Goal: Task Accomplishment & Management: Complete application form

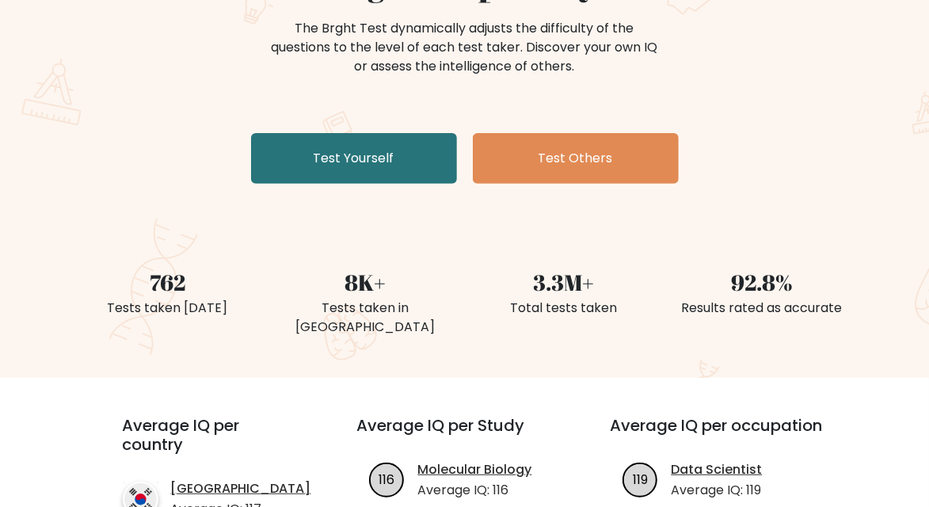
scroll to position [219, 0]
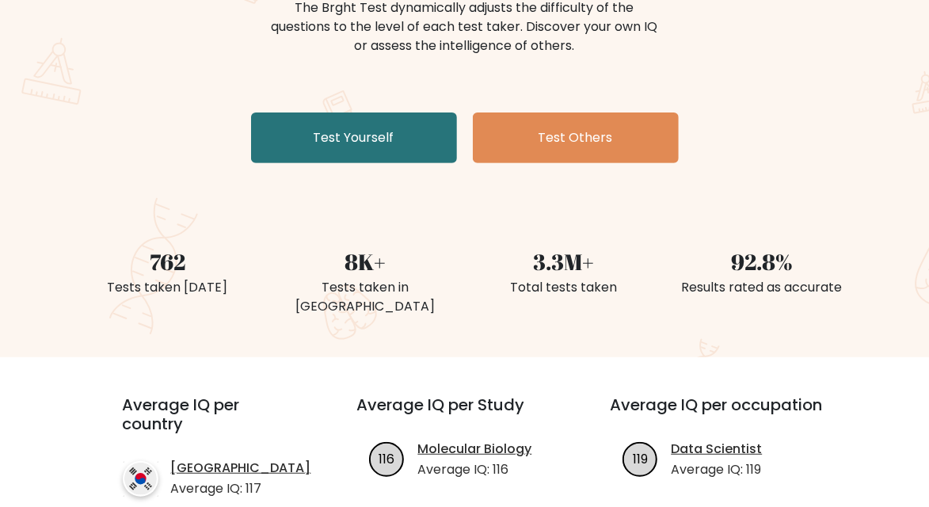
click at [383, 117] on link "Test Yourself" at bounding box center [354, 137] width 206 height 51
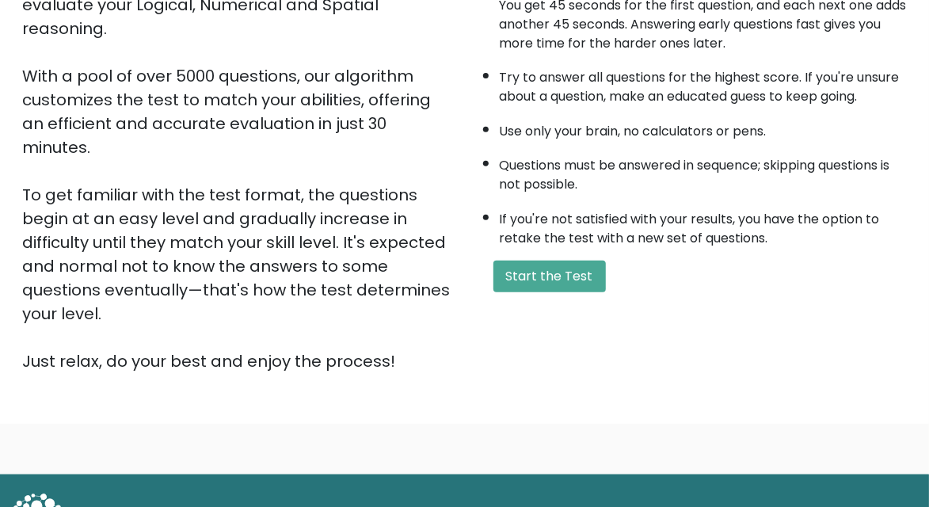
scroll to position [266, 0]
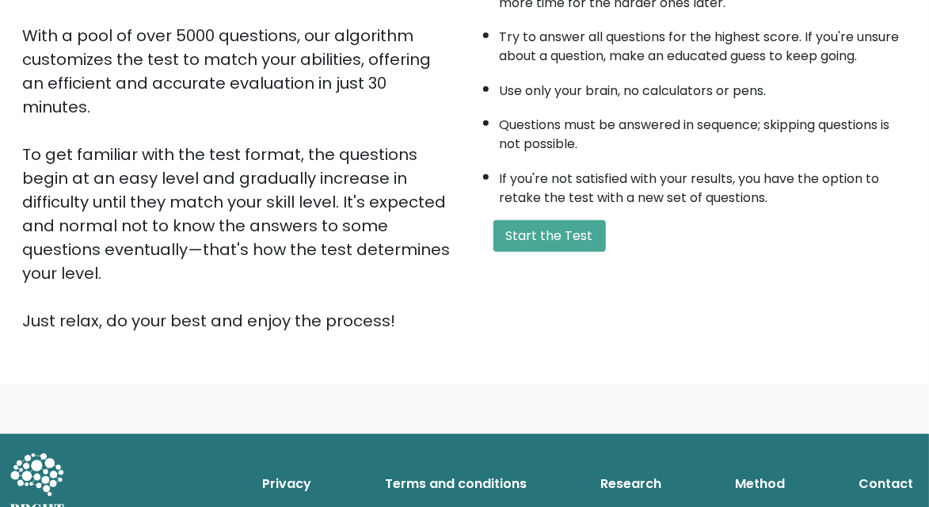
click at [588, 223] on button "Start the Test" at bounding box center [550, 236] width 112 height 32
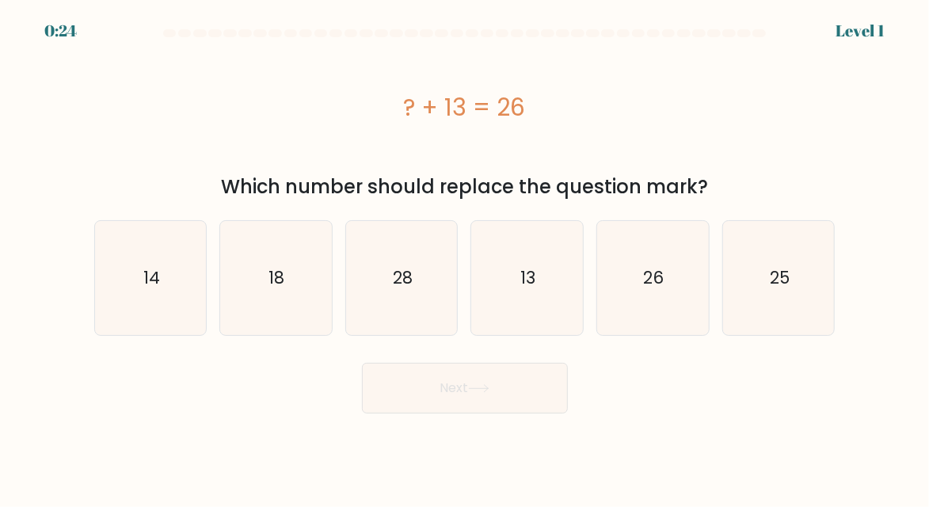
click at [259, 270] on icon "18" at bounding box center [276, 279] width 112 height 112
click at [465, 257] on input "b. 18" at bounding box center [465, 256] width 1 height 4
radio input "true"
click at [502, 412] on button "Next" at bounding box center [465, 388] width 206 height 51
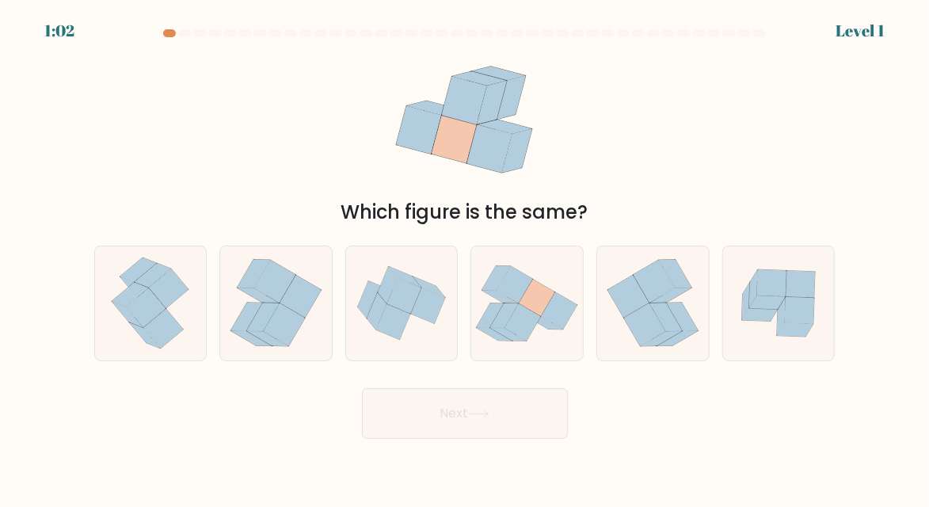
click at [536, 317] on icon at bounding box center [538, 298] width 36 height 37
click at [466, 257] on input "d." at bounding box center [465, 256] width 1 height 4
radio input "true"
click at [531, 439] on button "Next" at bounding box center [465, 413] width 206 height 51
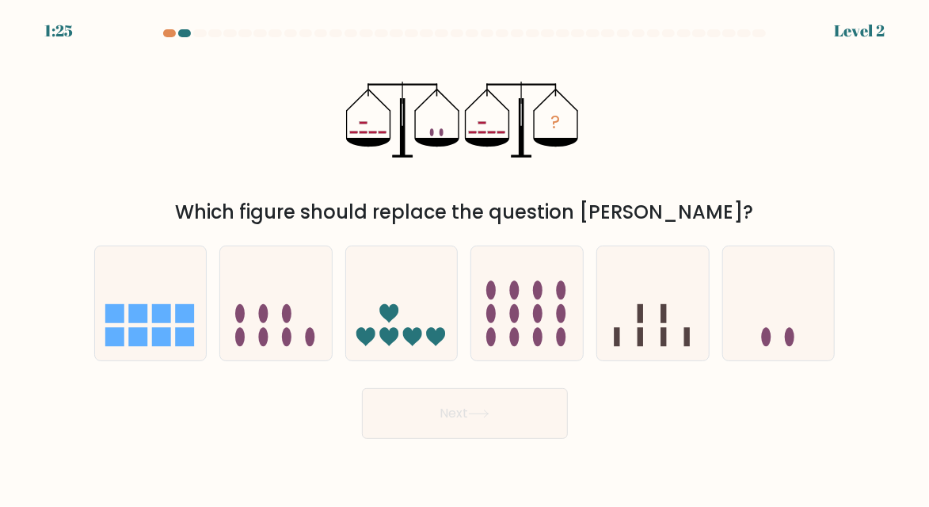
click at [770, 325] on icon at bounding box center [779, 303] width 112 height 93
click at [466, 257] on input "f." at bounding box center [465, 256] width 1 height 4
radio input "true"
click at [489, 418] on icon at bounding box center [478, 414] width 21 height 9
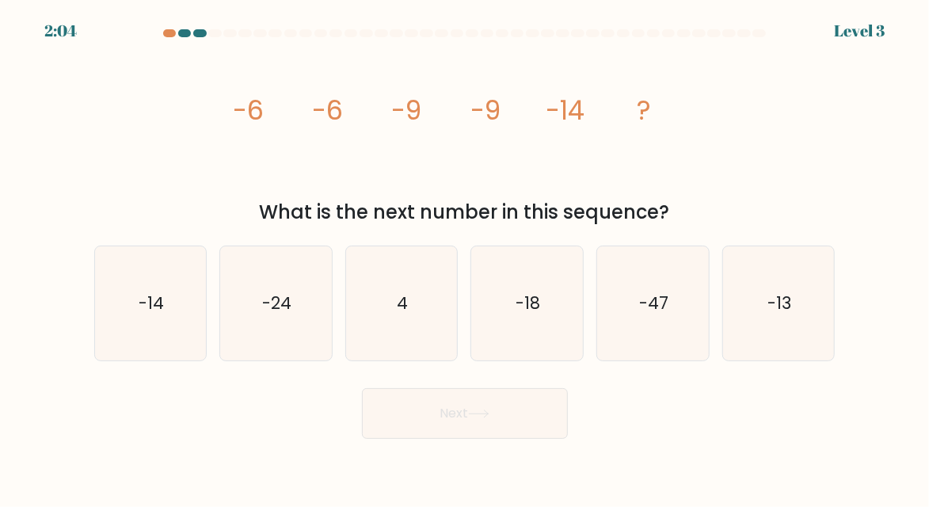
click at [159, 315] on text "-14" at bounding box center [151, 303] width 25 height 23
click at [465, 257] on input "a. -14" at bounding box center [465, 256] width 1 height 4
radio input "true"
click at [501, 439] on button "Next" at bounding box center [465, 413] width 206 height 51
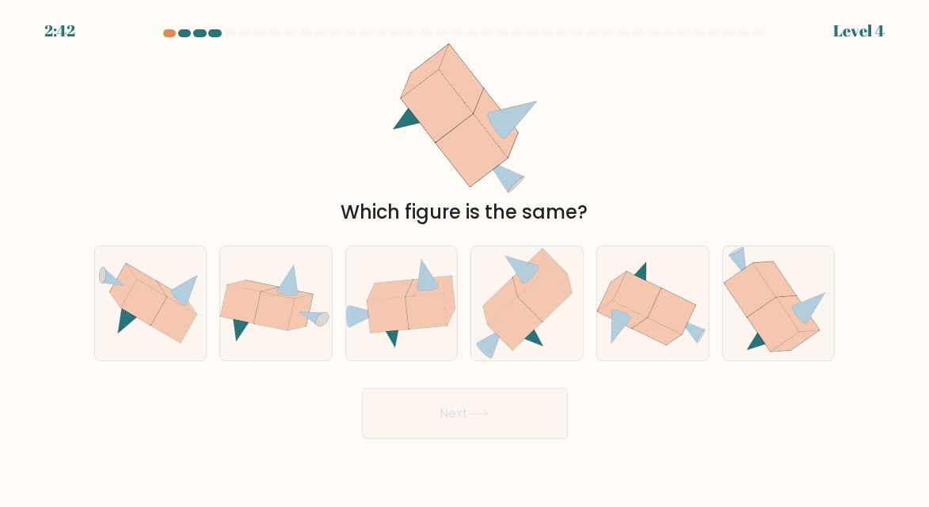
click at [292, 330] on icon at bounding box center [300, 313] width 25 height 36
click at [465, 257] on input "b." at bounding box center [465, 256] width 1 height 4
radio input "true"
click at [537, 437] on button "Next" at bounding box center [465, 413] width 206 height 51
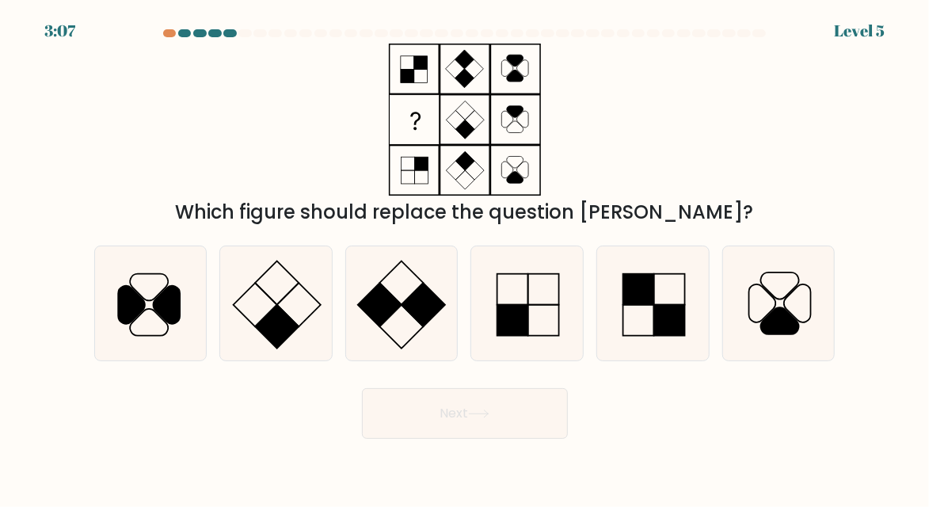
click at [532, 330] on icon at bounding box center [527, 304] width 112 height 112
click at [466, 257] on input "d." at bounding box center [465, 256] width 1 height 4
radio input "true"
click at [514, 439] on button "Next" at bounding box center [465, 413] width 206 height 51
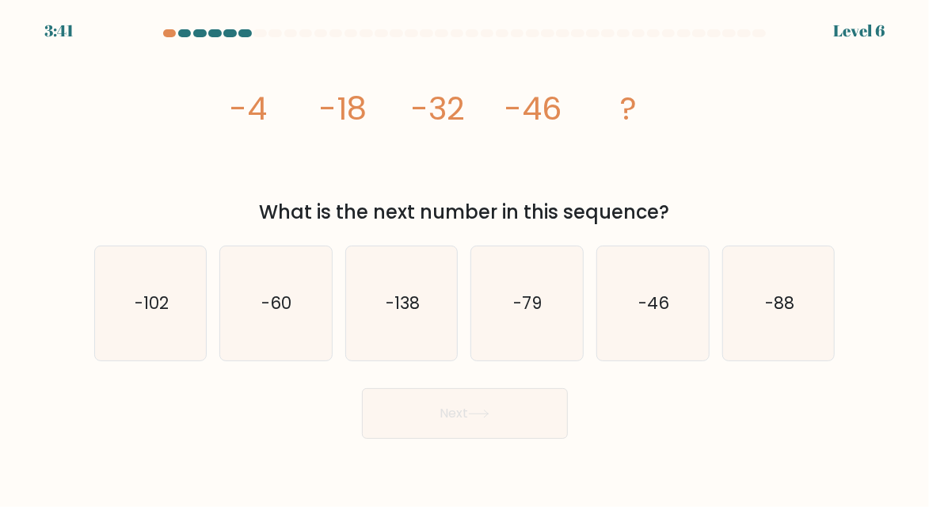
click at [289, 340] on icon "-60" at bounding box center [276, 304] width 112 height 112
click at [465, 257] on input "b. -60" at bounding box center [465, 256] width 1 height 4
radio input "true"
click at [469, 439] on button "Next" at bounding box center [465, 413] width 206 height 51
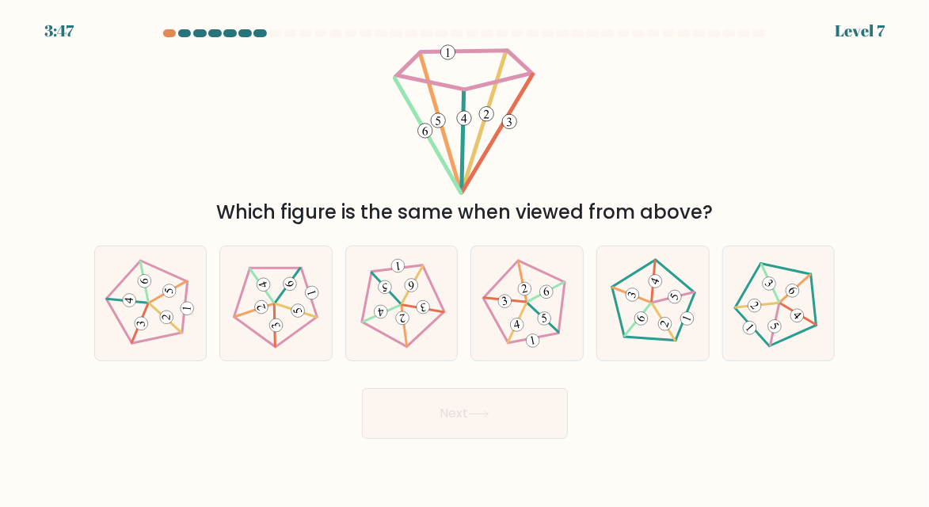
click at [158, 333] on 23 at bounding box center [166, 318] width 37 height 29
click at [465, 257] on input "a." at bounding box center [465, 256] width 1 height 4
radio input "true"
click at [532, 421] on button "Next" at bounding box center [465, 413] width 206 height 51
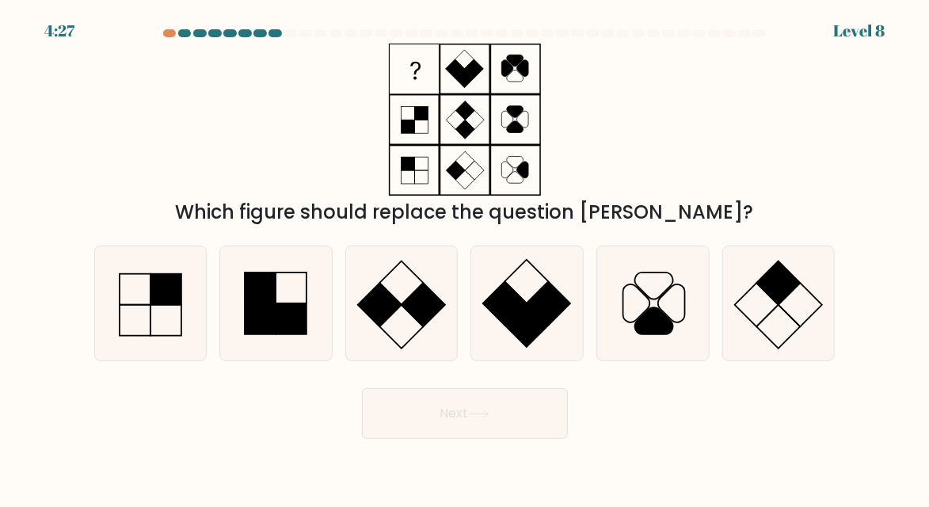
click at [166, 33] on div at bounding box center [169, 33] width 13 height 8
click at [281, 31] on div at bounding box center [275, 33] width 13 height 8
click at [281, 330] on rect at bounding box center [291, 318] width 31 height 31
click at [465, 257] on input "b." at bounding box center [465, 256] width 1 height 4
radio input "true"
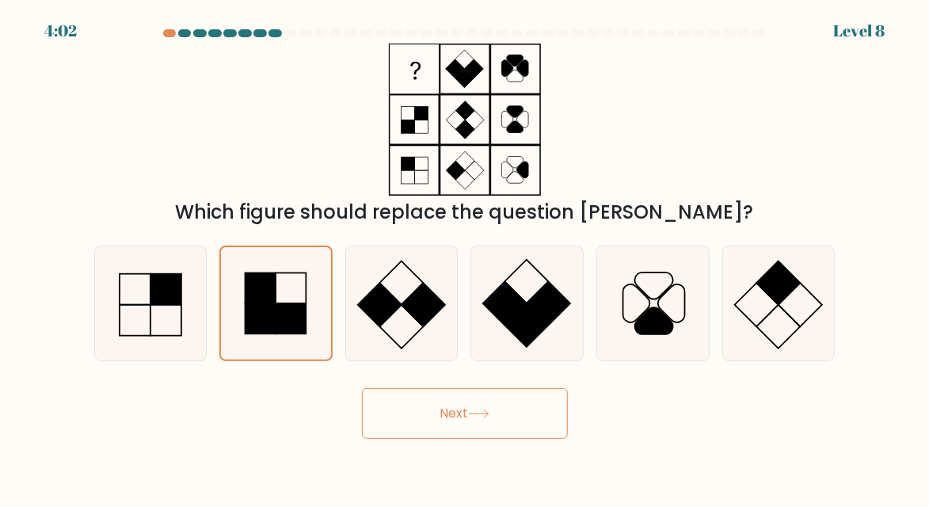
click at [513, 438] on button "Next" at bounding box center [465, 413] width 206 height 51
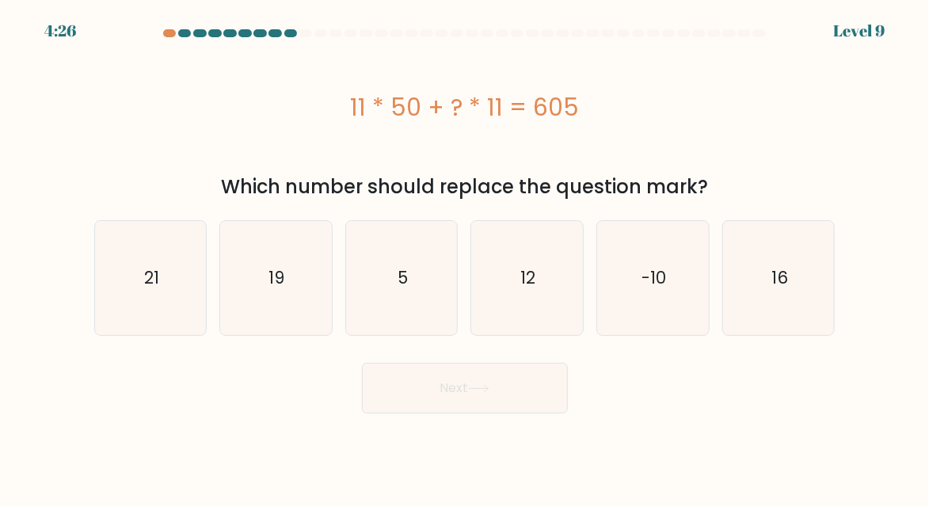
click at [422, 304] on icon "5" at bounding box center [402, 279] width 112 height 112
click at [465, 257] on input "c. 5" at bounding box center [465, 256] width 1 height 4
radio input "true"
click at [460, 389] on button "Next" at bounding box center [465, 388] width 206 height 51
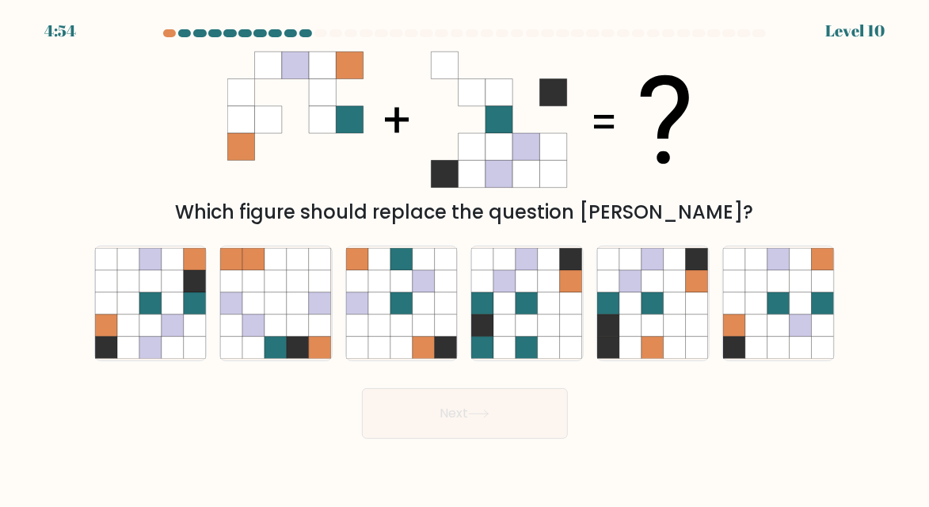
click at [664, 337] on icon at bounding box center [653, 326] width 22 height 22
click at [466, 257] on input "e." at bounding box center [465, 256] width 1 height 4
radio input "true"
click at [507, 439] on button "Next" at bounding box center [465, 413] width 206 height 51
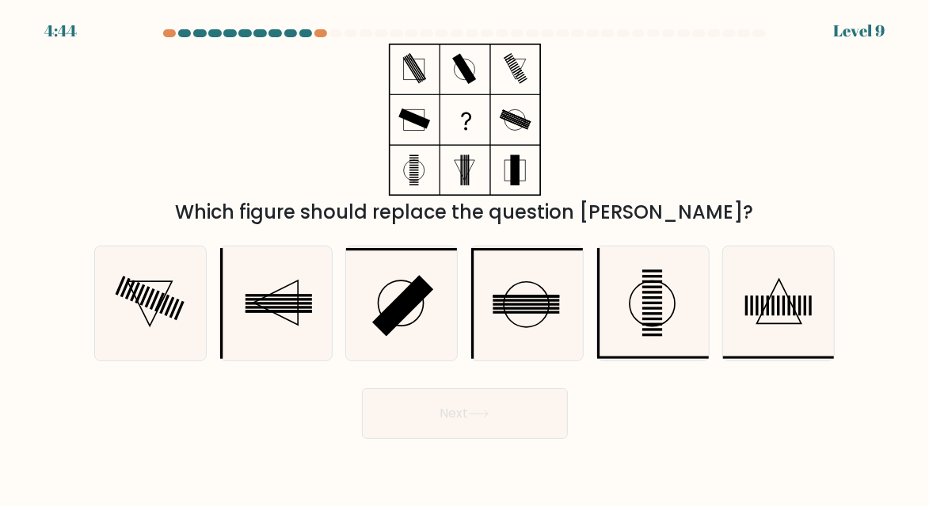
click at [798, 99] on div "Which figure should replace the question mark?" at bounding box center [465, 135] width 761 height 183
click at [746, 501] on body "4:19 Level 9" at bounding box center [464, 253] width 929 height 507
click at [157, 353] on icon at bounding box center [151, 304] width 112 height 112
click at [465, 257] on input "a." at bounding box center [465, 256] width 1 height 4
radio input "true"
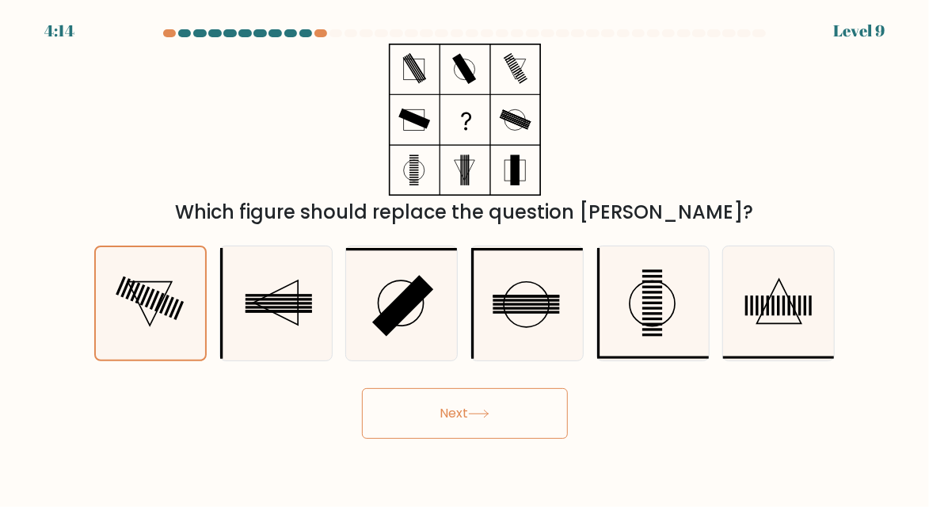
click at [457, 439] on button "Next" at bounding box center [465, 413] width 206 height 51
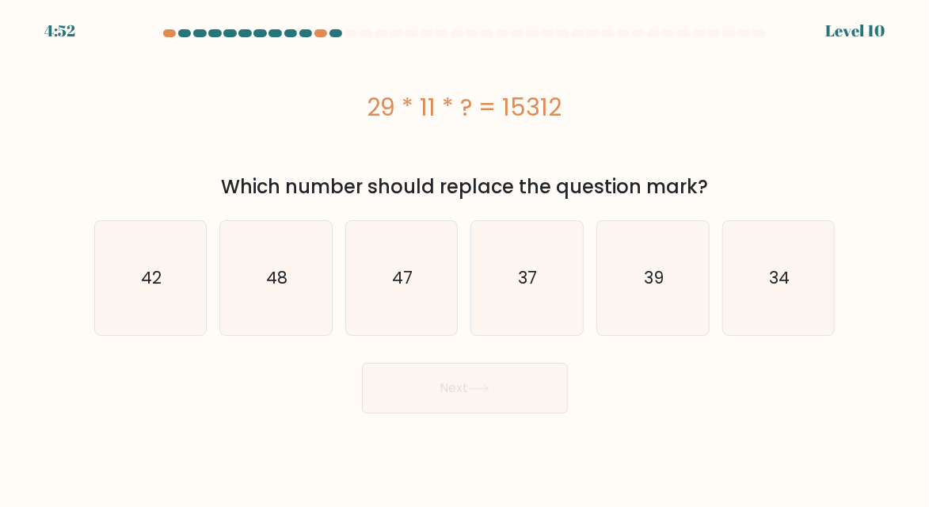
click at [824, 295] on icon "34" at bounding box center [779, 279] width 112 height 112
click at [466, 257] on input "f. 34" at bounding box center [465, 256] width 1 height 4
radio input "true"
click at [536, 388] on button "Next" at bounding box center [465, 388] width 206 height 51
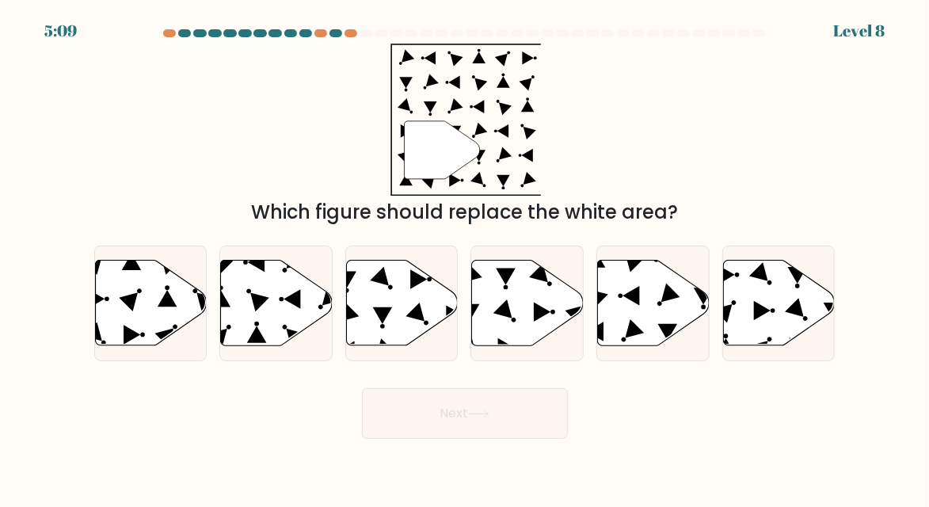
click at [714, 170] on div "" Which figure should replace the white area?" at bounding box center [465, 135] width 761 height 183
click at [787, 325] on icon at bounding box center [779, 303] width 112 height 86
click at [466, 257] on input "f." at bounding box center [465, 256] width 1 height 4
radio input "true"
click at [539, 439] on button "Next" at bounding box center [465, 413] width 206 height 51
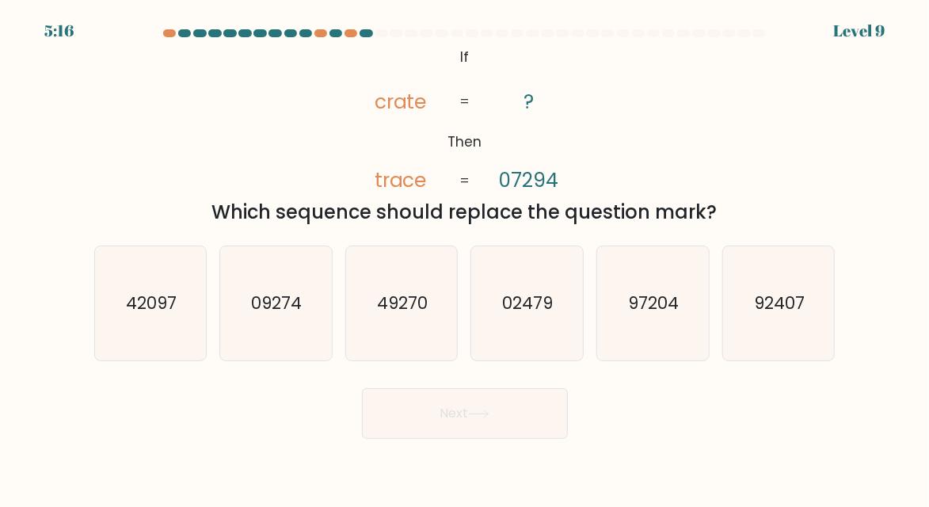
click at [673, 315] on text "97204" at bounding box center [654, 303] width 51 height 23
click at [466, 257] on input "e. 97204" at bounding box center [465, 256] width 1 height 4
radio input "true"
click at [486, 439] on button "Next" at bounding box center [465, 413] width 206 height 51
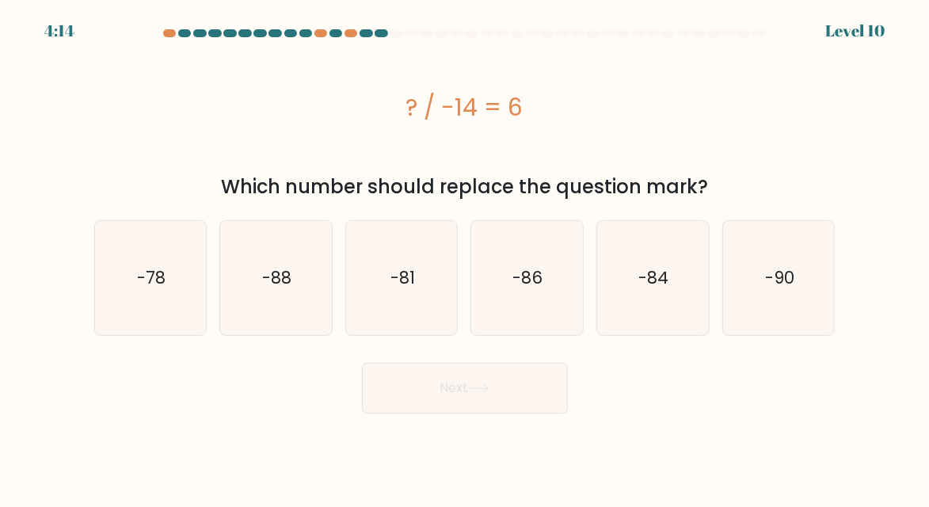
click at [142, 316] on icon "-78" at bounding box center [151, 279] width 112 height 112
click at [465, 257] on input "a. -78" at bounding box center [465, 256] width 1 height 4
radio input "true"
click at [526, 396] on button "Next" at bounding box center [465, 388] width 206 height 51
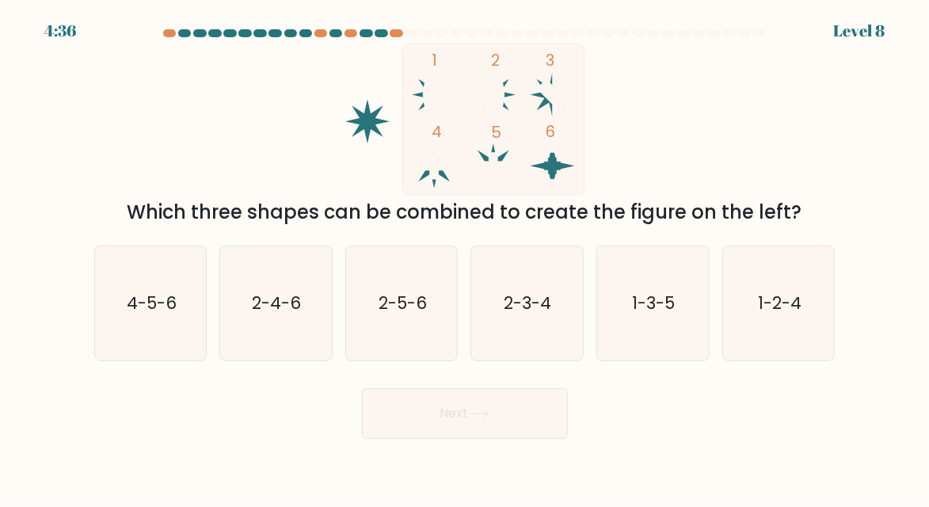
click at [136, 257] on div "a. 4-5-6 b. 2-4-6 c. 2-5-6 d. 2-3-4" at bounding box center [465, 297] width 754 height 128
click at [143, 347] on icon "4-5-6" at bounding box center [151, 304] width 112 height 112
click at [465, 257] on input "a. 4-5-6" at bounding box center [465, 256] width 1 height 4
radio input "true"
click at [459, 439] on button "Next" at bounding box center [465, 413] width 206 height 51
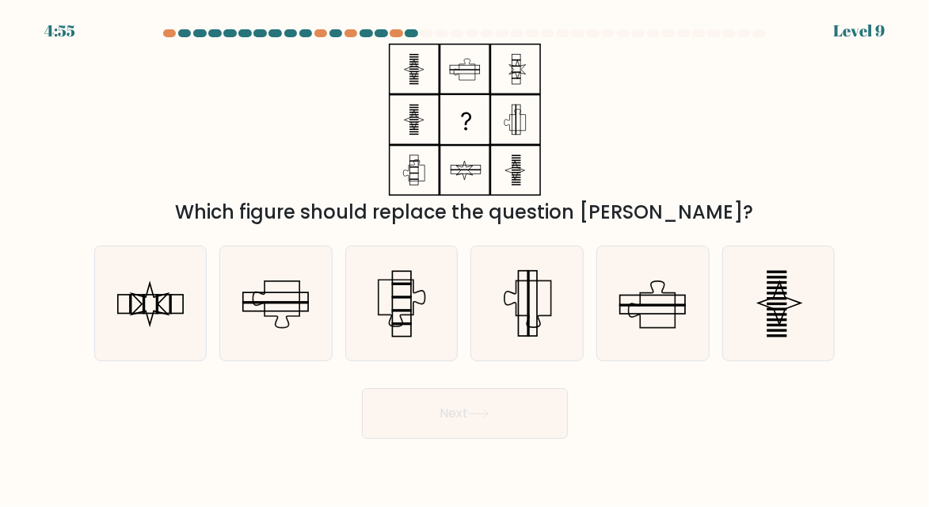
click at [127, 306] on icon at bounding box center [151, 304] width 112 height 112
click at [465, 257] on input "a." at bounding box center [465, 256] width 1 height 4
radio input "true"
click at [472, 439] on button "Next" at bounding box center [465, 413] width 206 height 51
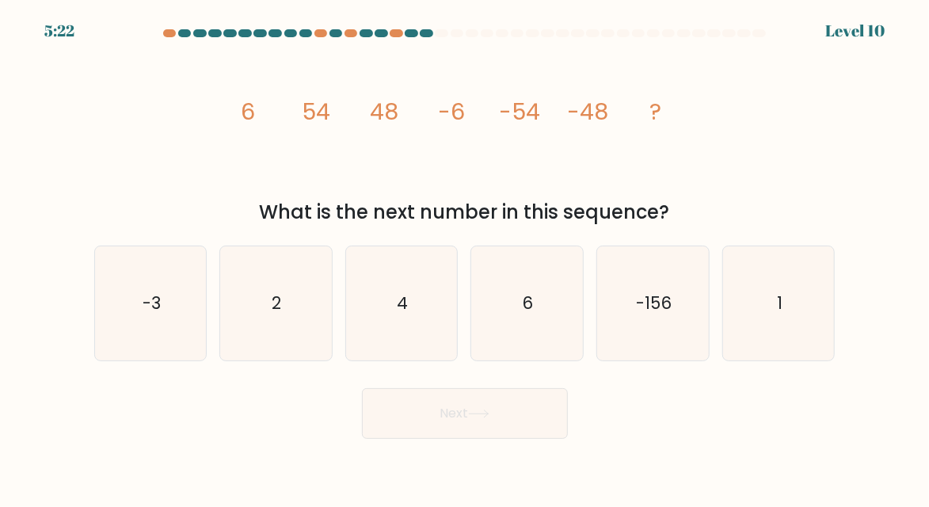
click at [546, 332] on icon "6" at bounding box center [527, 304] width 112 height 112
click at [466, 257] on input "d. 6" at bounding box center [465, 256] width 1 height 4
radio input "true"
click at [513, 438] on button "Next" at bounding box center [465, 413] width 206 height 51
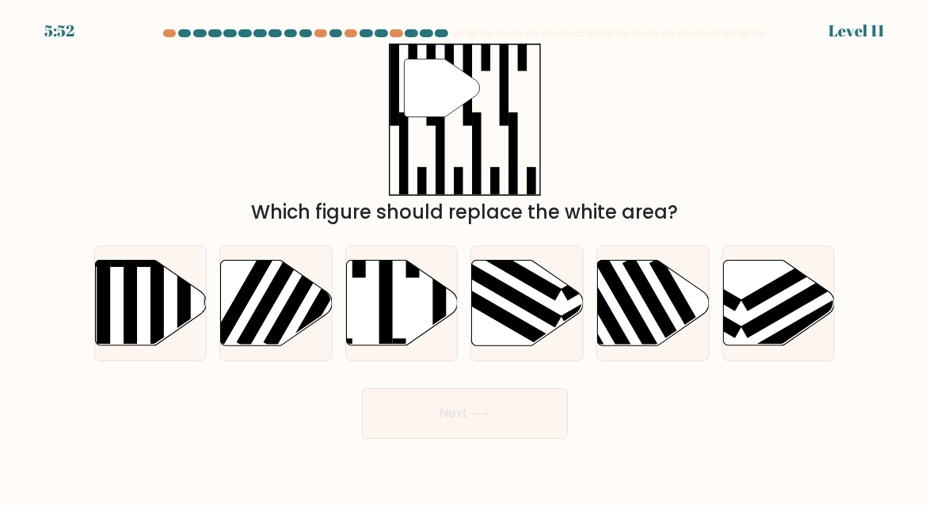
click at [395, 321] on icon at bounding box center [402, 303] width 112 height 86
click at [465, 257] on input "c." at bounding box center [465, 256] width 1 height 4
radio input "true"
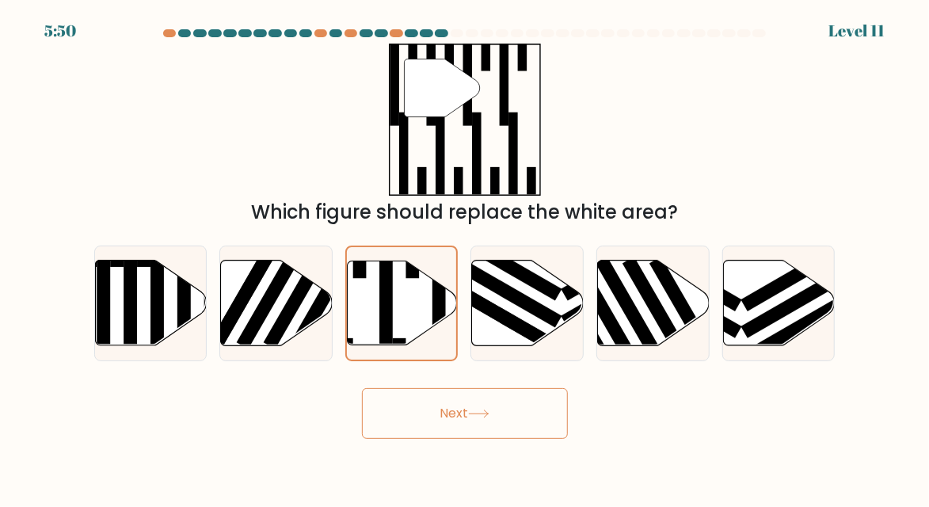
click at [482, 418] on icon at bounding box center [478, 414] width 21 height 9
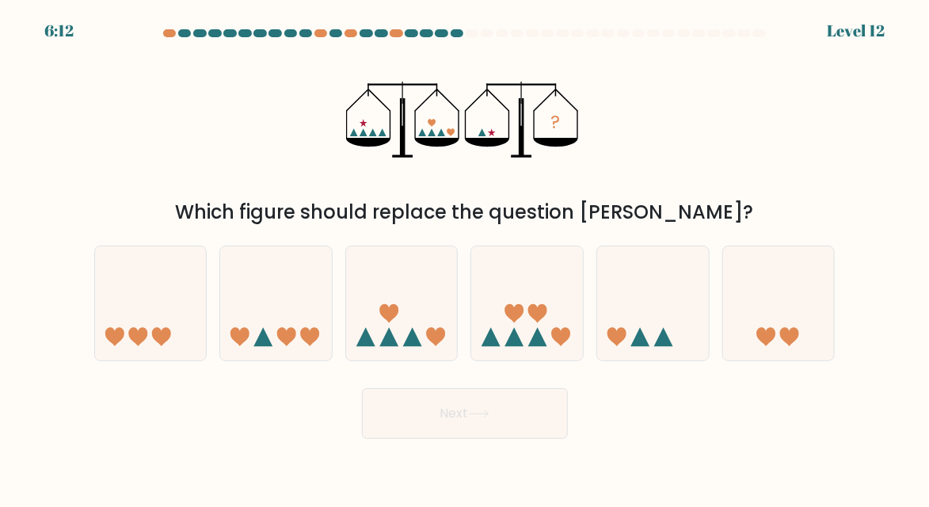
click at [796, 327] on icon at bounding box center [779, 303] width 112 height 93
click at [466, 257] on input "f." at bounding box center [465, 256] width 1 height 4
radio input "true"
click at [526, 434] on button "Next" at bounding box center [465, 413] width 206 height 51
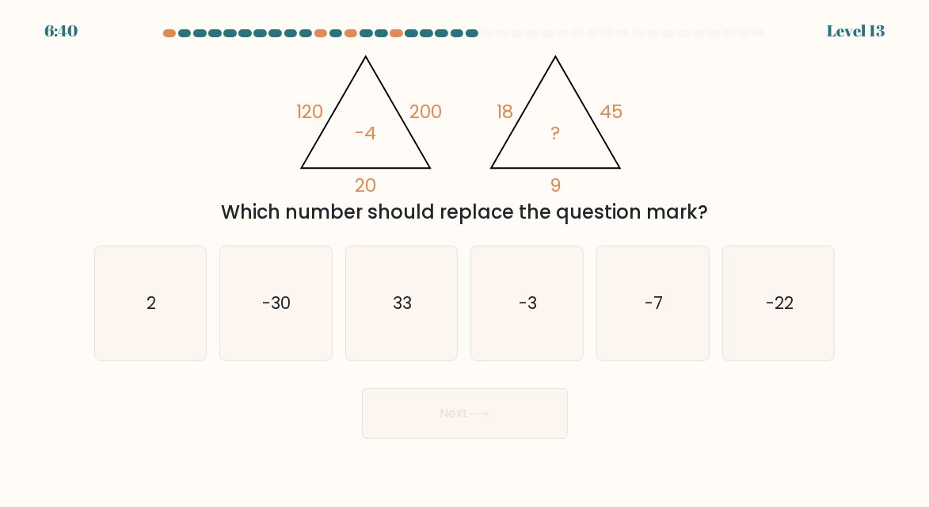
click at [806, 346] on icon "-22" at bounding box center [779, 304] width 112 height 112
click at [466, 257] on input "f. -22" at bounding box center [465, 256] width 1 height 4
radio input "true"
click at [512, 425] on button "Next" at bounding box center [465, 413] width 206 height 51
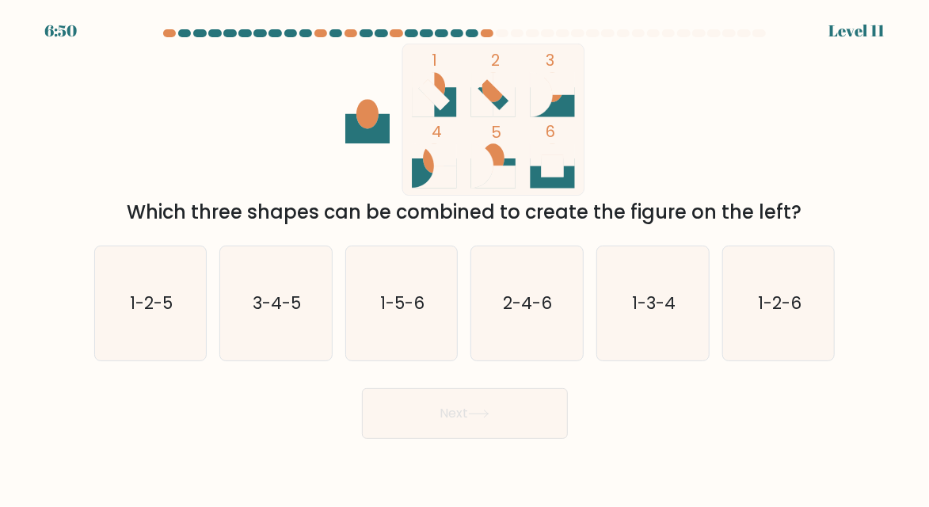
click at [303, 360] on icon "3-4-5" at bounding box center [276, 304] width 112 height 112
click at [465, 257] on input "b. 3-4-5" at bounding box center [465, 256] width 1 height 4
radio input "true"
click at [486, 429] on button "Next" at bounding box center [465, 413] width 206 height 51
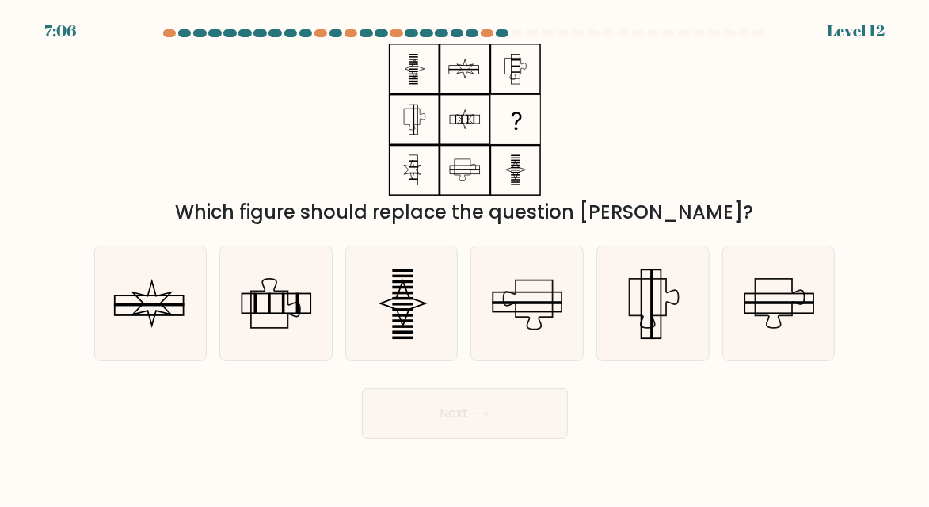
click at [800, 132] on div "Which figure should replace the question mark?" at bounding box center [465, 135] width 761 height 183
click at [411, 358] on icon at bounding box center [402, 304] width 112 height 112
click at [465, 257] on input "c." at bounding box center [465, 256] width 1 height 4
radio input "true"
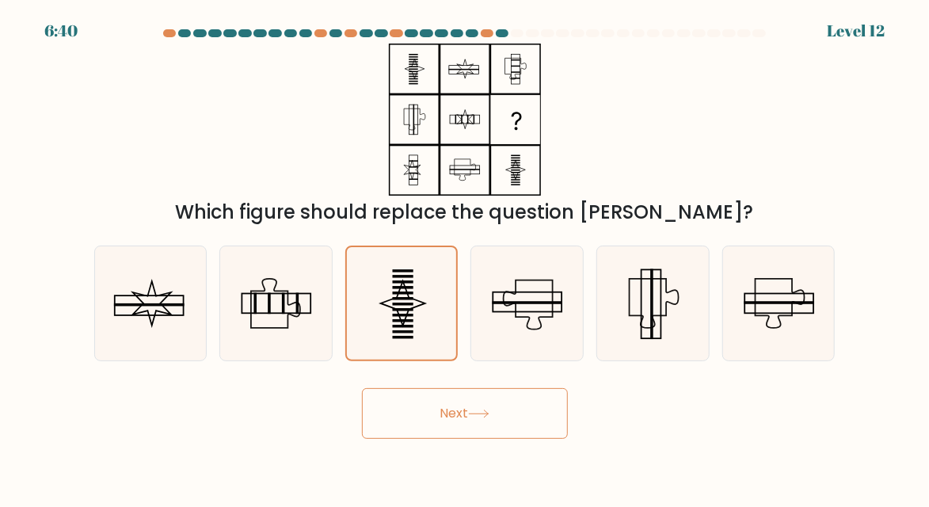
click at [486, 410] on icon at bounding box center [478, 414] width 21 height 9
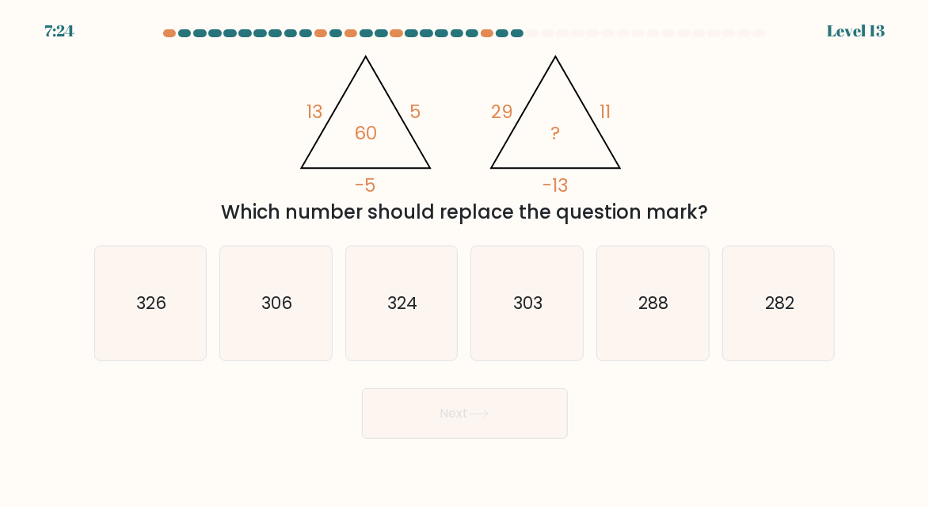
scroll to position [0, 0]
click at [825, 344] on icon "282" at bounding box center [779, 304] width 112 height 112
click at [466, 257] on input "f. 282" at bounding box center [465, 256] width 1 height 4
radio input "true"
click at [541, 429] on button "Next" at bounding box center [465, 413] width 206 height 51
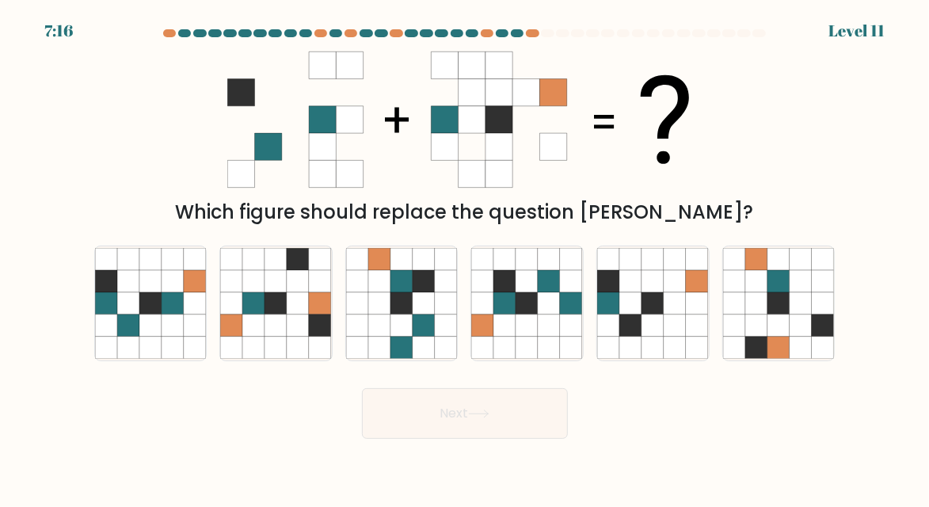
click at [681, 337] on icon at bounding box center [675, 326] width 22 height 22
click at [466, 257] on input "e." at bounding box center [465, 256] width 1 height 4
radio input "true"
click at [501, 433] on button "Next" at bounding box center [465, 413] width 206 height 51
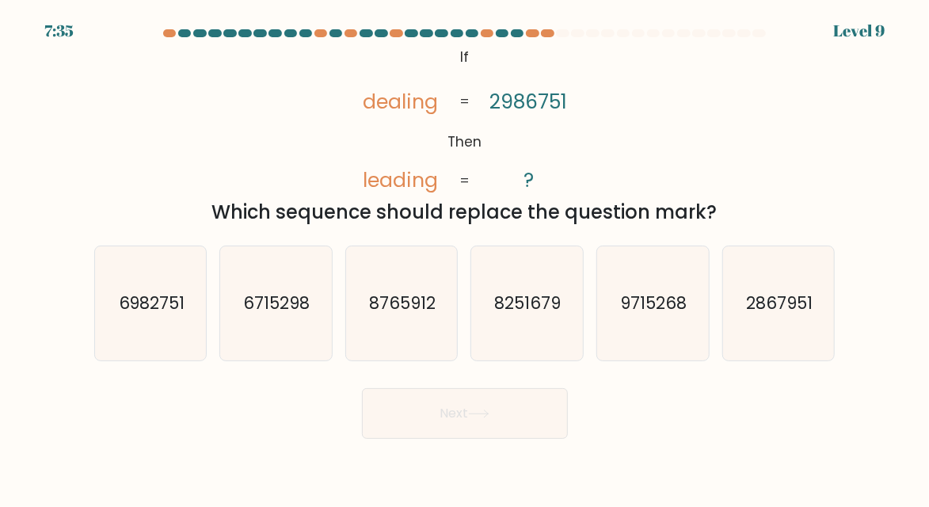
click at [787, 116] on div "@import url('https://fonts.googleapis.com/css?family=Abril+Fatface:400,100,100i…" at bounding box center [465, 135] width 761 height 183
click at [148, 315] on text "6982751" at bounding box center [151, 303] width 67 height 23
click at [465, 257] on input "a. 6982751" at bounding box center [465, 256] width 1 height 4
radio input "true"
click at [509, 437] on button "Next" at bounding box center [465, 413] width 206 height 51
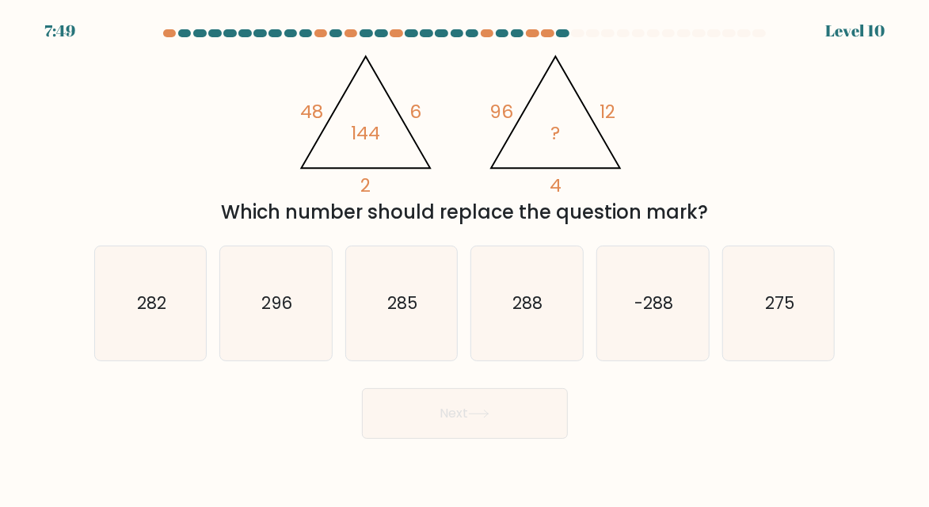
click at [705, 154] on div "@import url('https://fonts.googleapis.com/css?family=Abril+Fatface:400,100,100i…" at bounding box center [465, 135] width 761 height 183
click at [676, 353] on icon "-288" at bounding box center [653, 304] width 112 height 112
click at [466, 257] on input "e. -288" at bounding box center [465, 256] width 1 height 4
radio input "true"
click at [489, 429] on button "Next" at bounding box center [465, 413] width 206 height 51
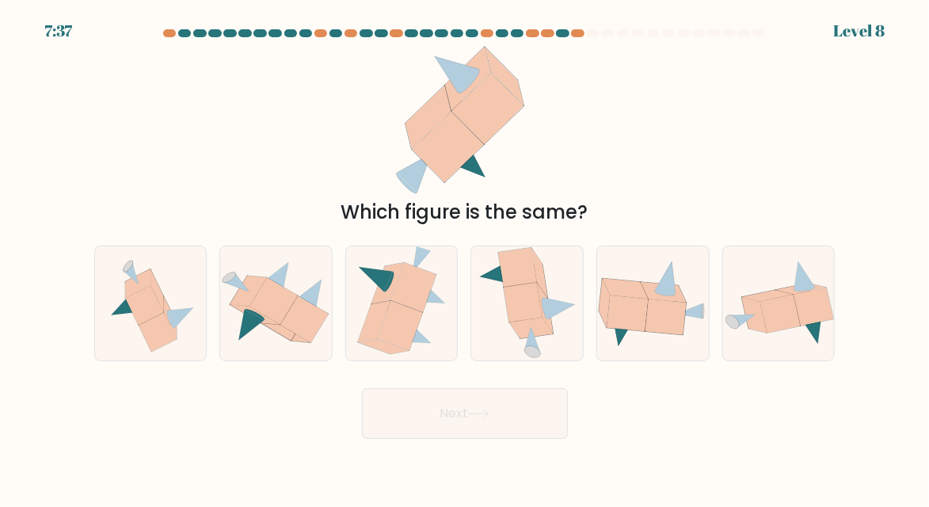
click at [120, 318] on icon at bounding box center [149, 302] width 105 height 113
click at [465, 257] on input "a." at bounding box center [465, 256] width 1 height 4
radio input "true"
click at [478, 418] on icon at bounding box center [478, 414] width 21 height 9
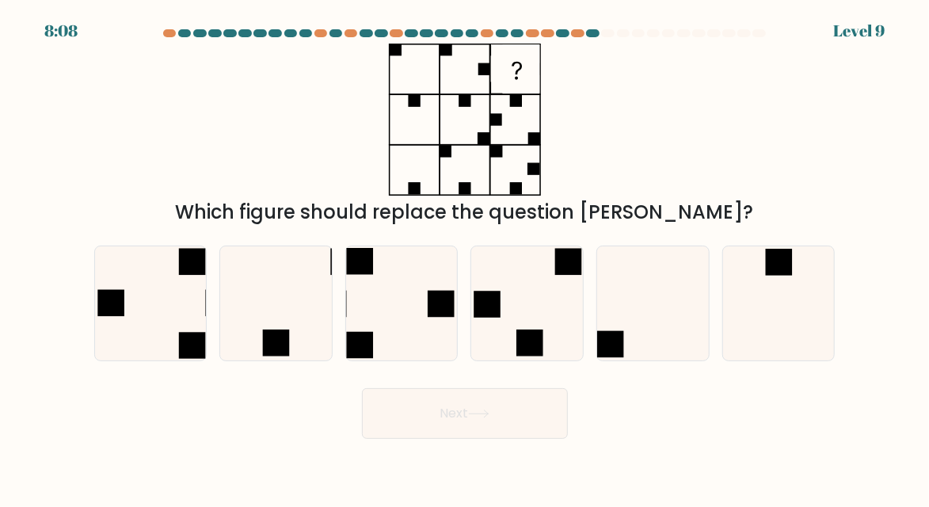
click at [429, 318] on rect at bounding box center [441, 304] width 27 height 27
click at [465, 257] on input "c." at bounding box center [465, 256] width 1 height 4
radio input "true"
click at [536, 437] on button "Next" at bounding box center [465, 413] width 206 height 51
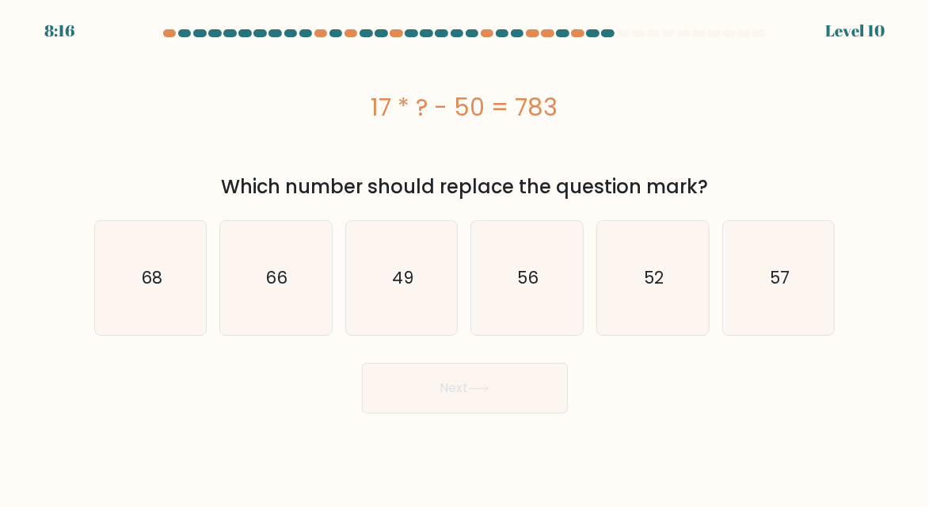
click at [489, 363] on button "Next" at bounding box center [465, 388] width 206 height 51
click at [685, 294] on icon "52" at bounding box center [653, 279] width 112 height 112
click at [466, 257] on input "e. 52" at bounding box center [465, 256] width 1 height 4
radio input "true"
click at [548, 404] on button "Next" at bounding box center [465, 388] width 206 height 51
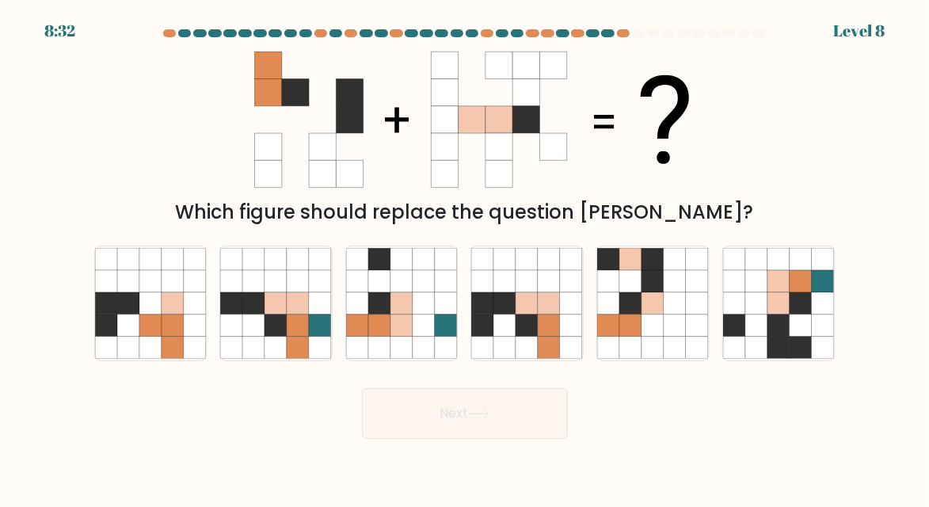
click at [294, 292] on icon at bounding box center [298, 281] width 22 height 22
click at [465, 257] on input "b." at bounding box center [465, 256] width 1 height 4
radio input "true"
click at [536, 439] on button "Next" at bounding box center [465, 413] width 206 height 51
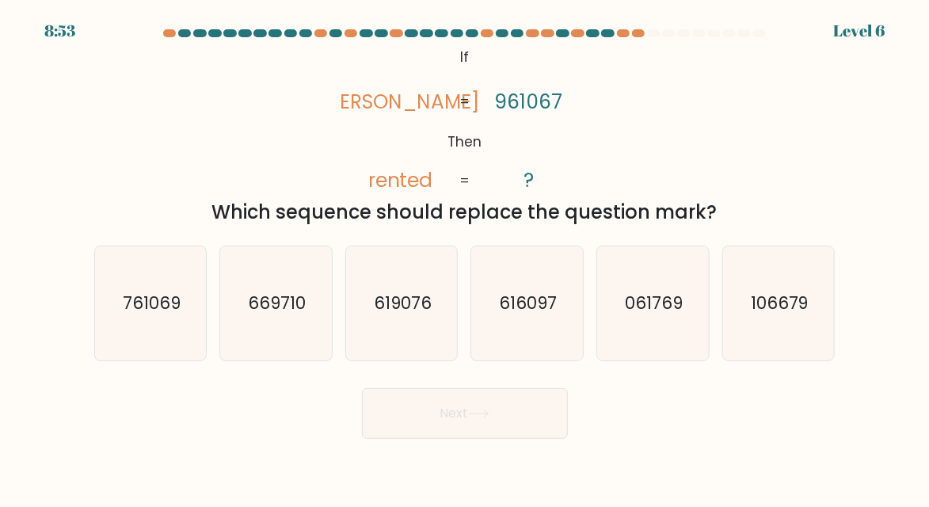
click at [132, 315] on text "761069" at bounding box center [152, 303] width 58 height 23
click at [465, 257] on input "a. 761069" at bounding box center [465, 256] width 1 height 4
radio input "true"
click at [487, 439] on button "Next" at bounding box center [465, 413] width 206 height 51
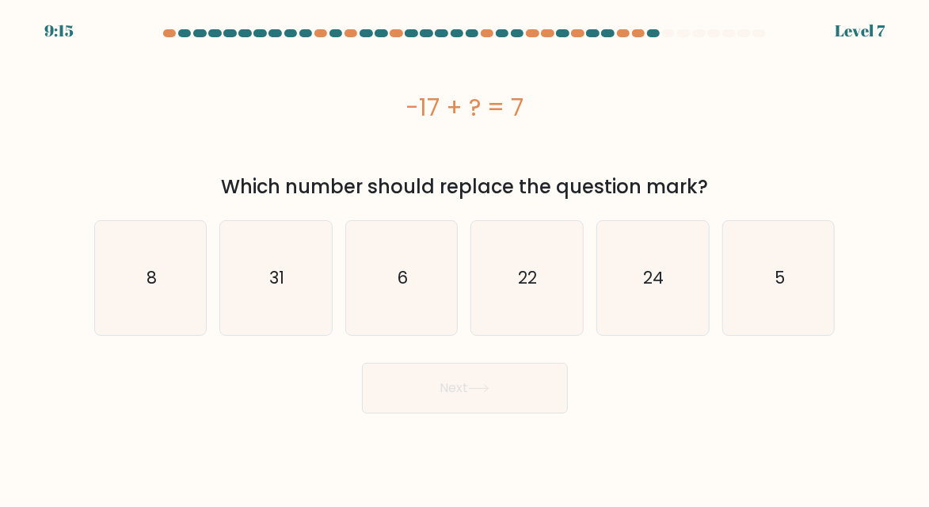
click at [541, 313] on icon "22" at bounding box center [527, 279] width 112 height 112
click at [466, 257] on input "d. 22" at bounding box center [465, 256] width 1 height 4
radio input "true"
click at [549, 400] on button "Next" at bounding box center [465, 388] width 206 height 51
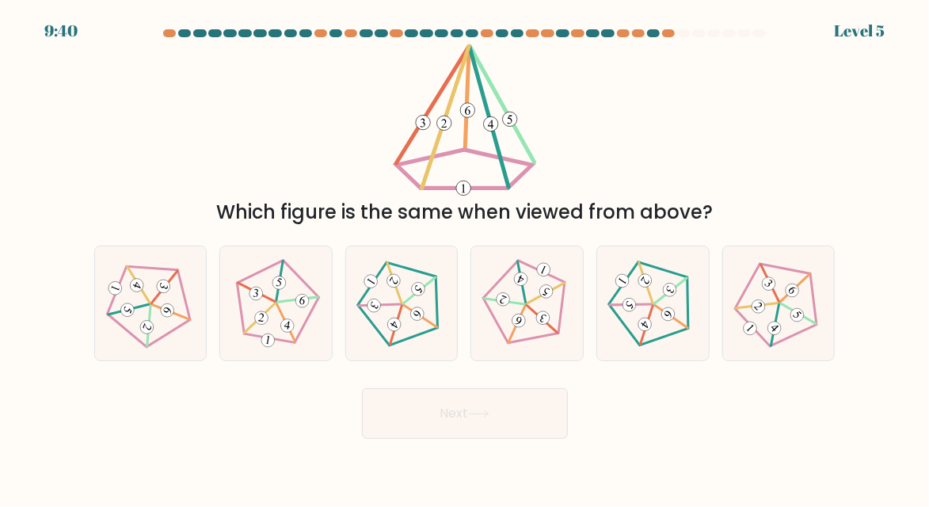
click at [791, 324] on icon at bounding box center [779, 303] width 91 height 91
click at [466, 257] on input "f." at bounding box center [465, 256] width 1 height 4
radio input "true"
click at [498, 439] on button "Next" at bounding box center [465, 413] width 206 height 51
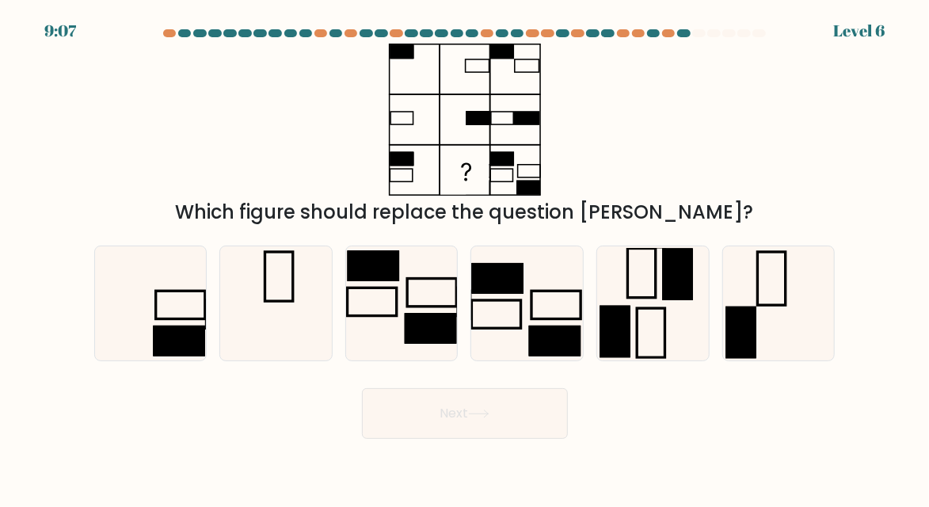
click at [820, 154] on div "Which figure should replace the question mark?" at bounding box center [465, 135] width 761 height 183
click at [795, 194] on div "Which figure should replace the question mark?" at bounding box center [465, 135] width 761 height 183
click at [438, 334] on icon at bounding box center [402, 304] width 112 height 112
click at [465, 257] on input "c." at bounding box center [465, 256] width 1 height 4
radio input "true"
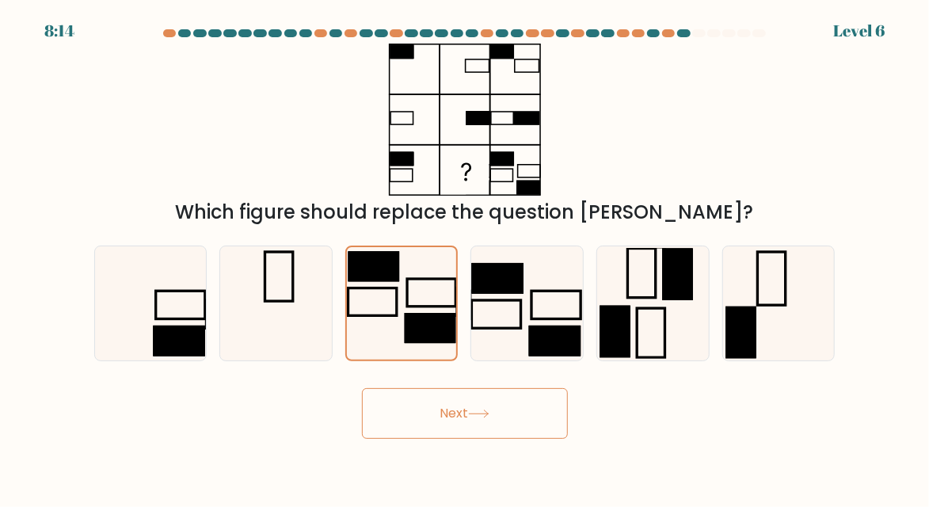
click at [474, 430] on button "Next" at bounding box center [465, 413] width 206 height 51
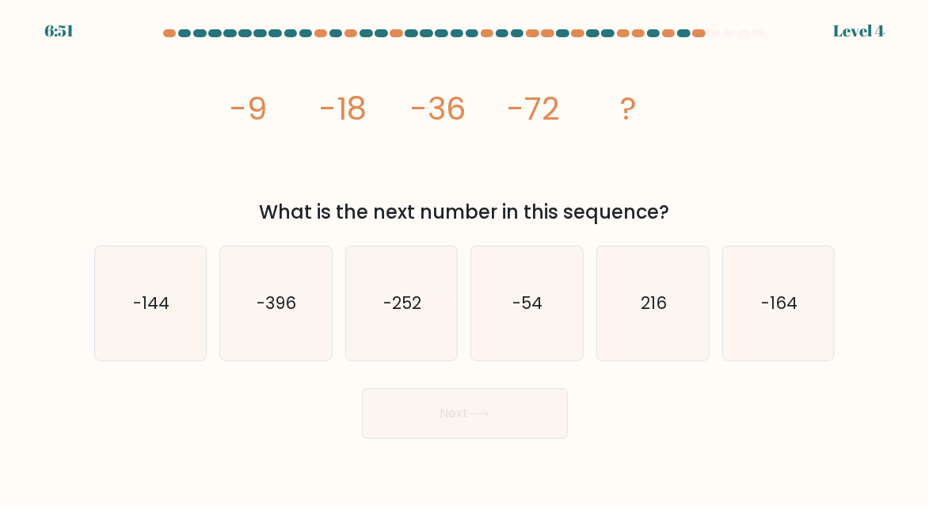
click at [800, 134] on div "image/svg+xml -9 -18 -36 -72 ? What is the next number in this sequence?" at bounding box center [465, 135] width 761 height 183
click at [185, 344] on icon "-144" at bounding box center [151, 304] width 112 height 112
click at [465, 257] on input "a. -144" at bounding box center [465, 256] width 1 height 4
radio input "true"
click at [536, 439] on button "Next" at bounding box center [465, 413] width 206 height 51
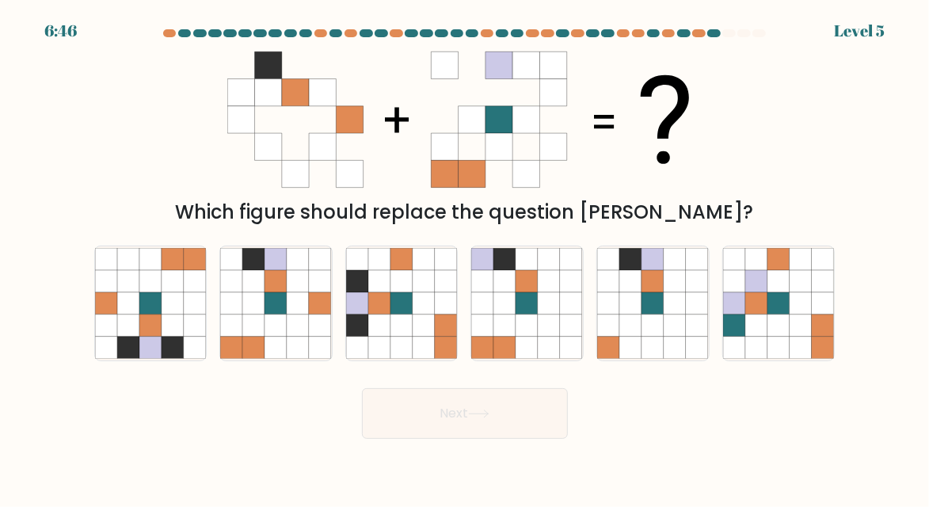
click at [825, 196] on div "Which figure should replace the question mark?" at bounding box center [465, 135] width 761 height 183
click at [795, 164] on div "Which figure should replace the question mark?" at bounding box center [465, 135] width 761 height 183
click at [825, 182] on div "Which figure should replace the question mark?" at bounding box center [465, 135] width 761 height 183
click at [553, 70] on icon at bounding box center [552, 64] width 27 height 27
click at [510, 337] on icon at bounding box center [505, 326] width 22 height 22
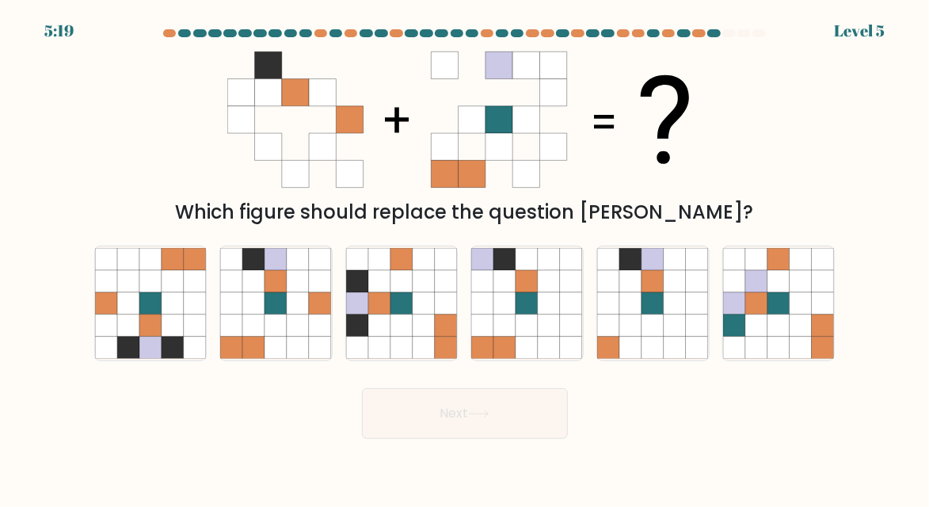
click at [466, 257] on input "d." at bounding box center [465, 256] width 1 height 4
radio input "true"
click at [486, 421] on button "Next" at bounding box center [465, 413] width 206 height 51
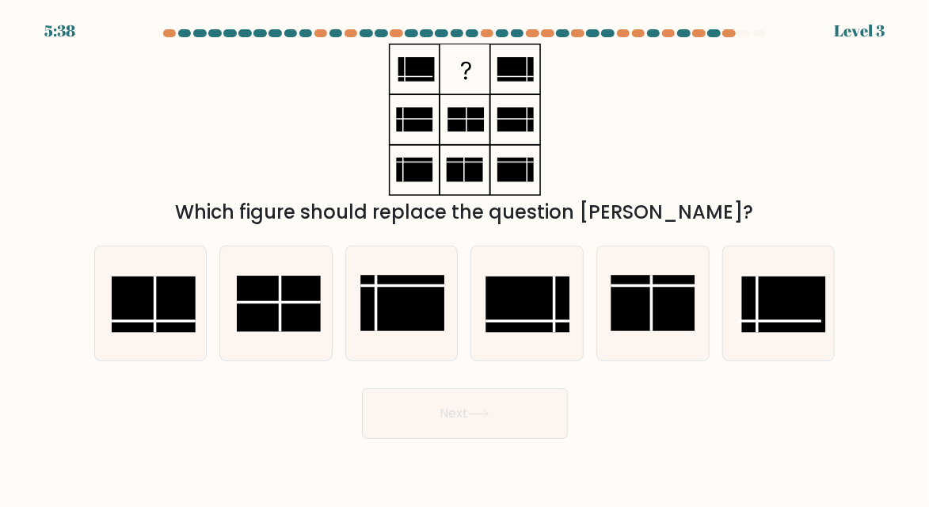
click at [785, 160] on div "Which figure should replace the question mark?" at bounding box center [465, 135] width 761 height 183
click at [818, 165] on div "Which figure should replace the question mark?" at bounding box center [465, 135] width 761 height 183
click at [168, 321] on rect at bounding box center [154, 304] width 84 height 56
click at [465, 257] on input "a." at bounding box center [465, 256] width 1 height 4
radio input "true"
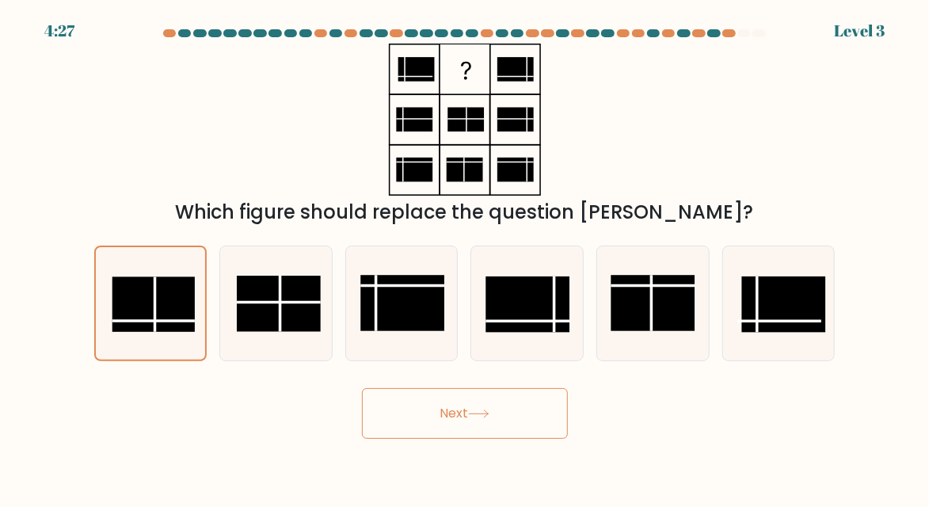
click at [486, 439] on button "Next" at bounding box center [465, 413] width 206 height 51
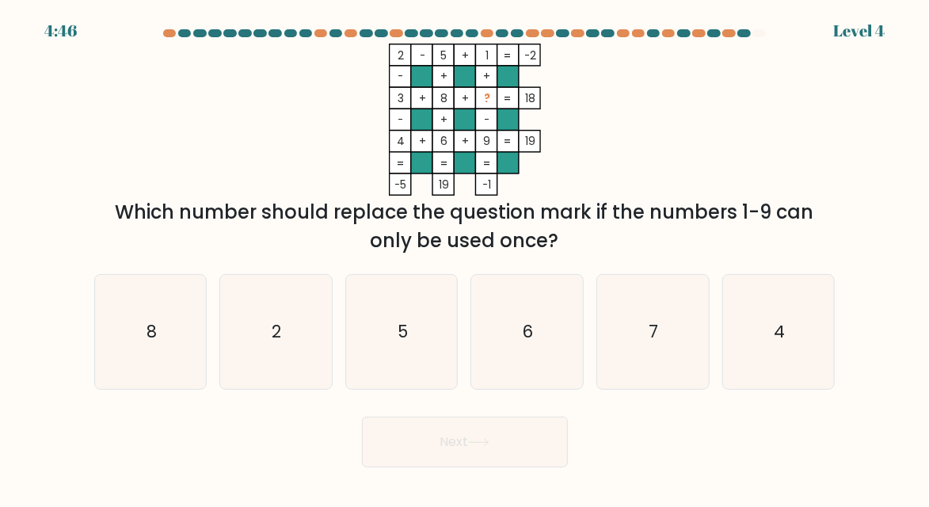
click at [673, 372] on icon "7" at bounding box center [653, 332] width 112 height 112
click at [466, 257] on input "e. 7" at bounding box center [465, 256] width 1 height 4
radio input "true"
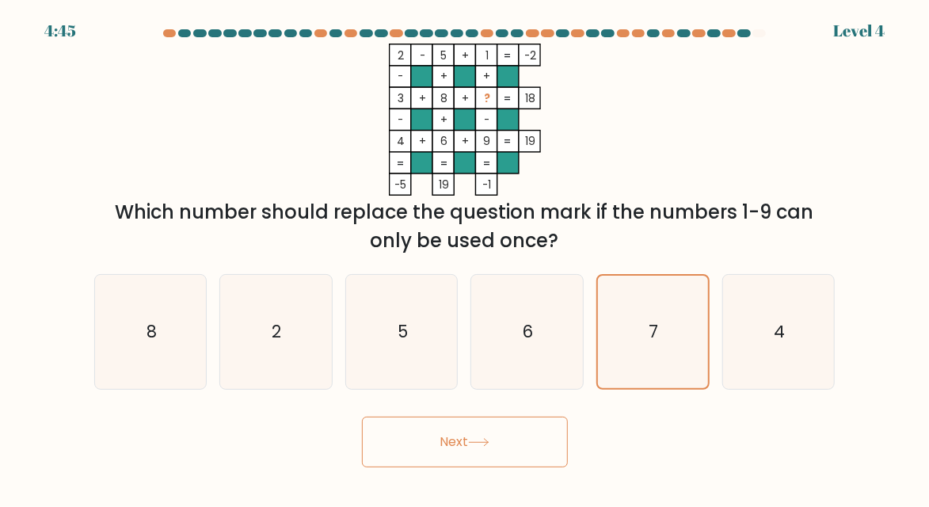
click at [543, 456] on button "Next" at bounding box center [465, 442] width 206 height 51
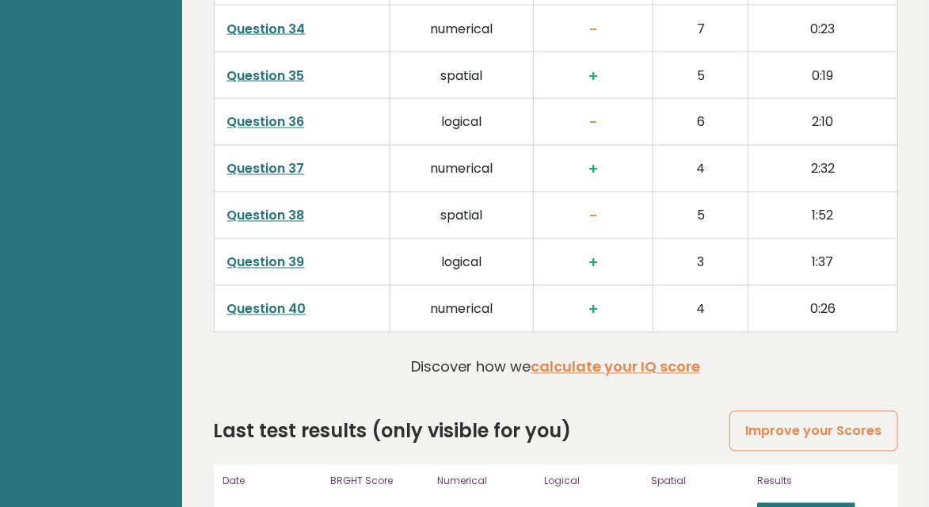
scroll to position [4070, 0]
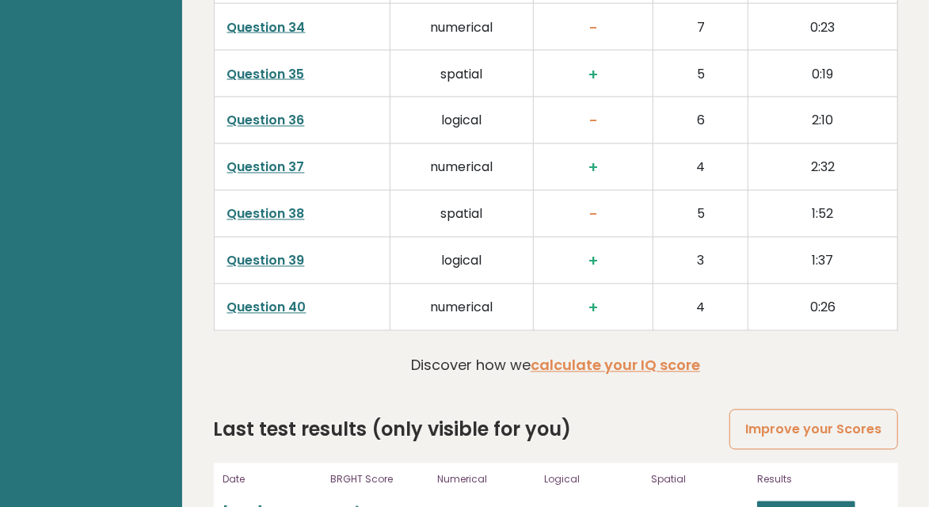
click at [674, 356] on link "calculate your IQ score" at bounding box center [616, 366] width 170 height 20
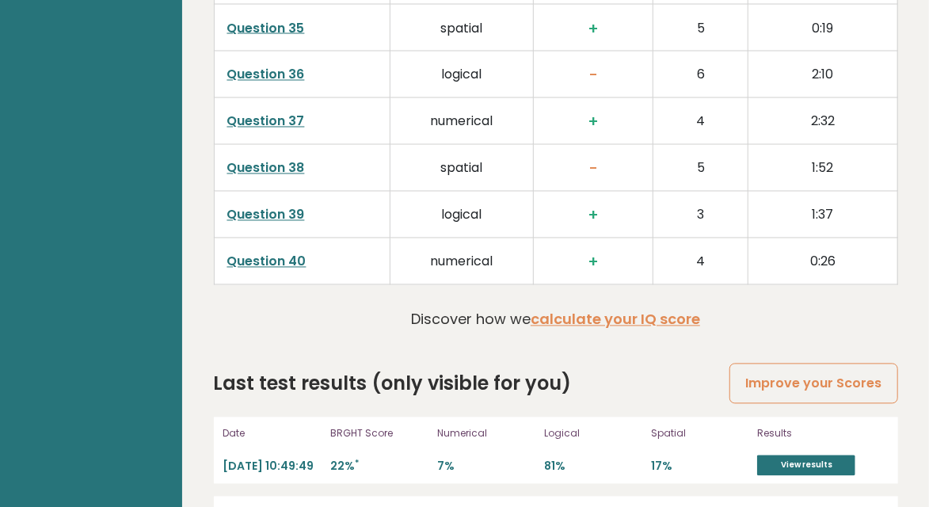
scroll to position [4154, 0]
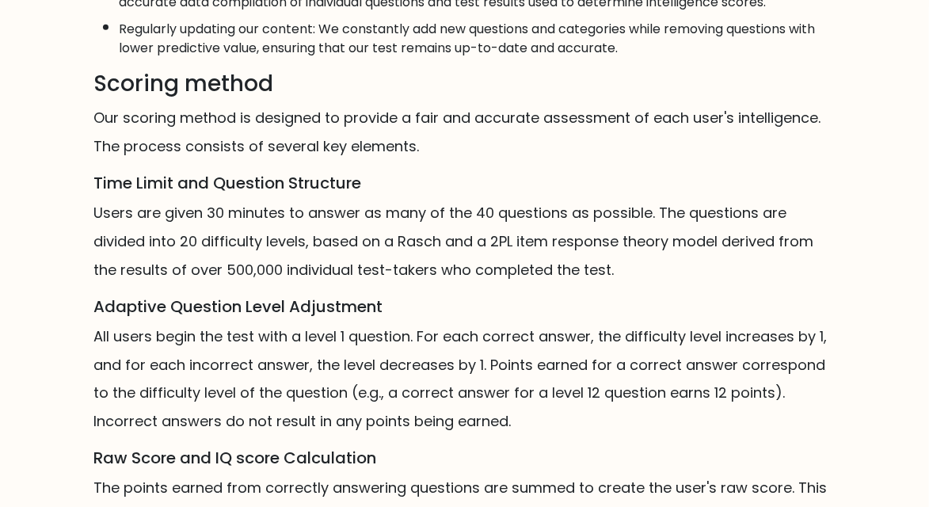
scroll to position [1101, 0]
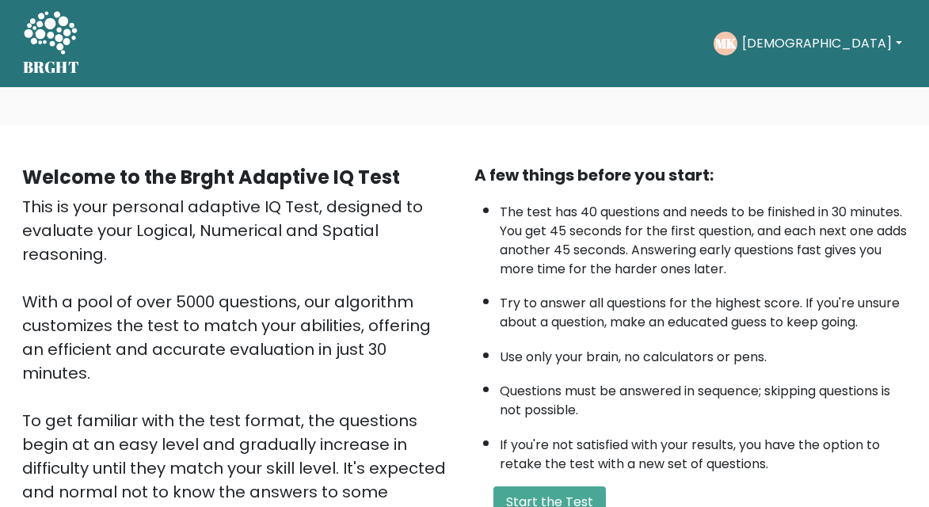
scroll to position [266, 0]
